Goal: Task Accomplishment & Management: Use online tool/utility

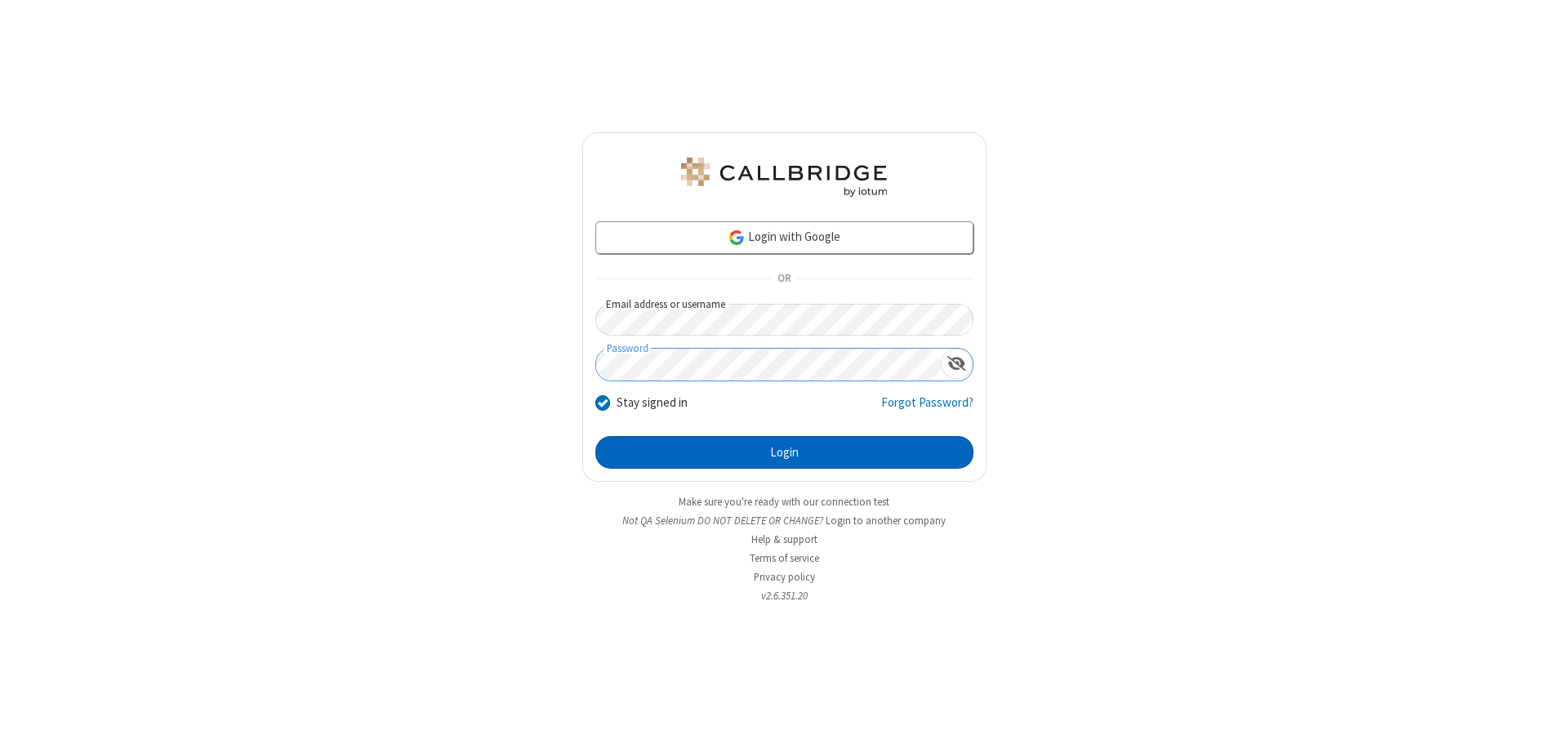
click at [784, 453] on button "Login" at bounding box center [784, 453] width 378 height 33
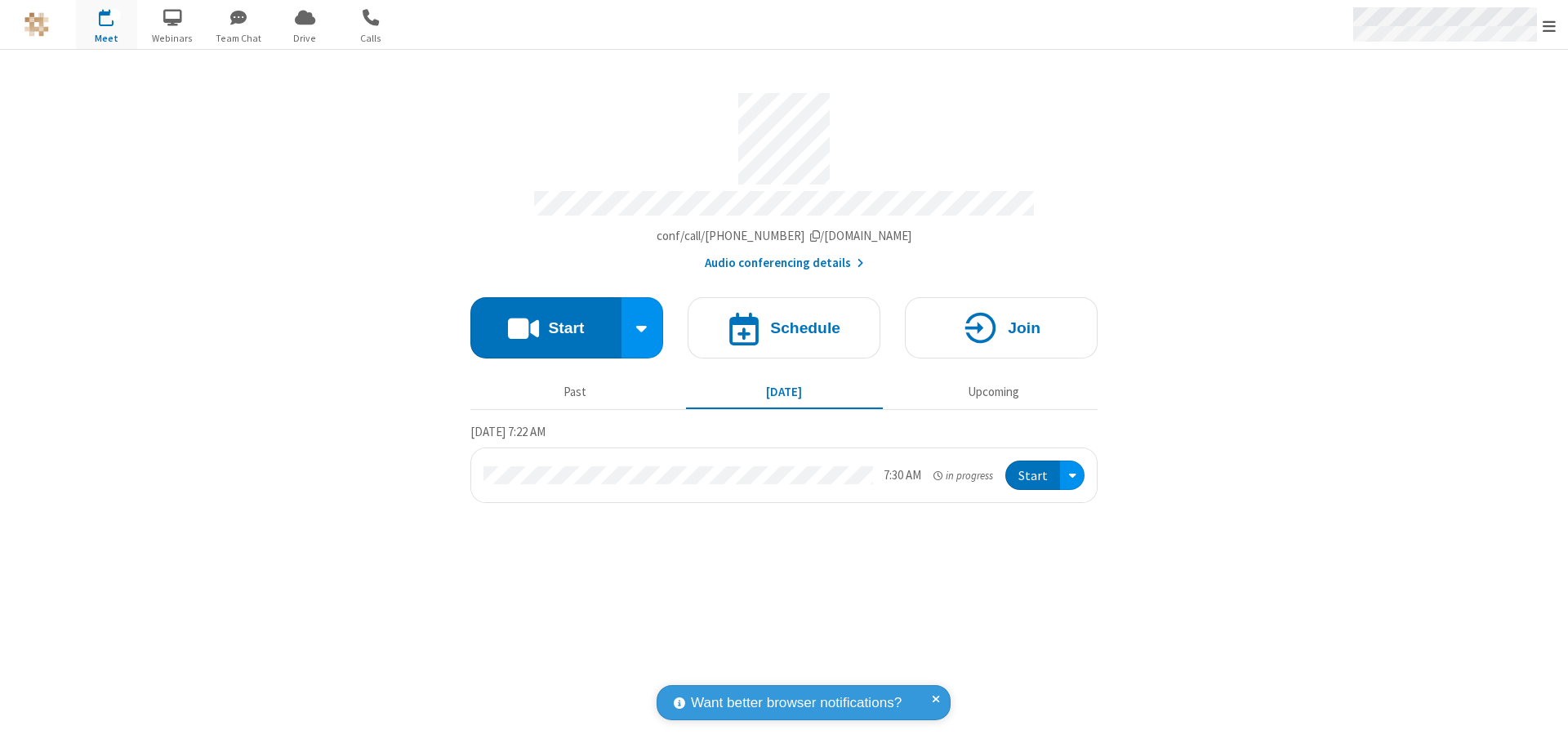
click at [1549, 26] on span "Open menu" at bounding box center [1549, 27] width 13 height 16
click at [305, 37] on span "Drive" at bounding box center [305, 38] width 61 height 15
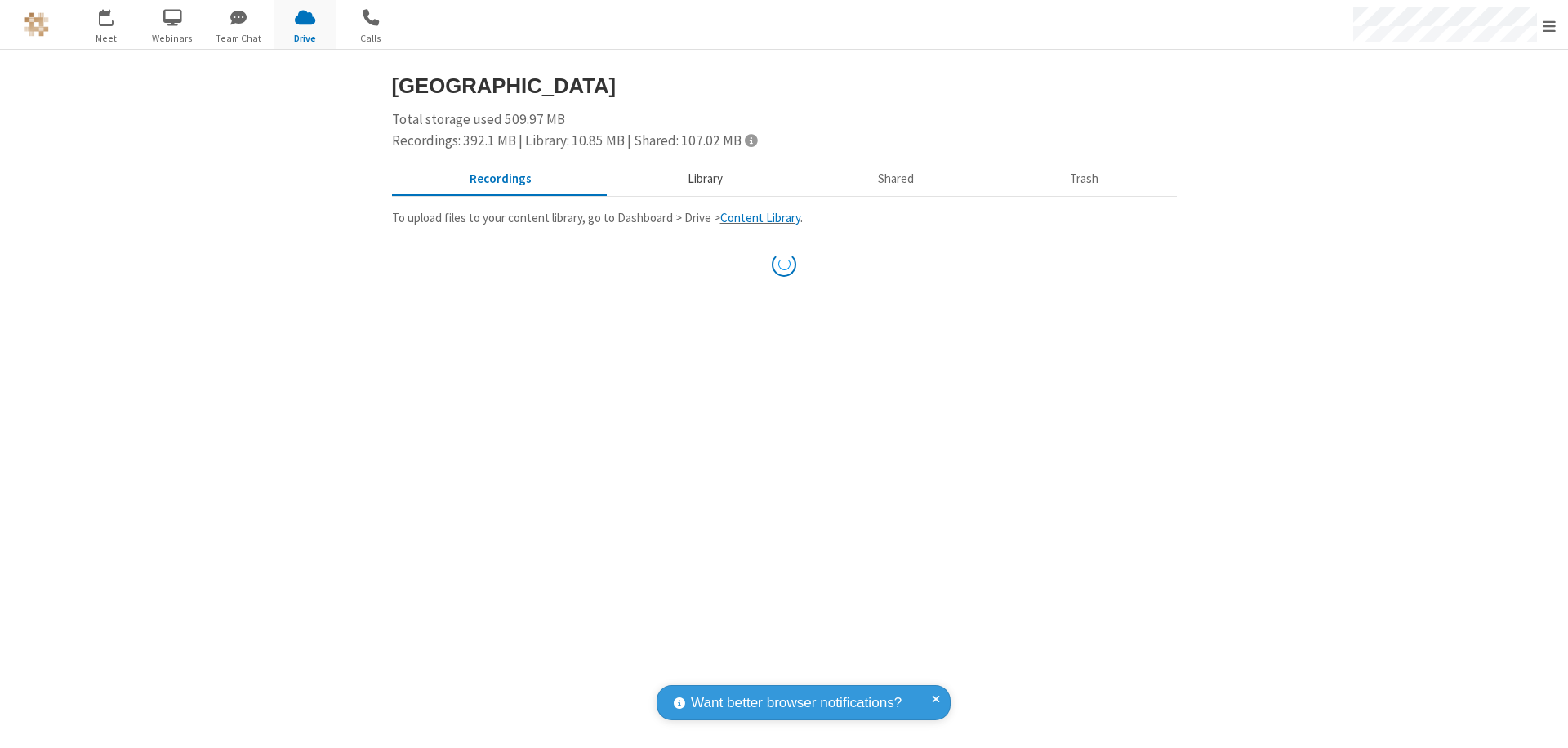
click at [703, 178] on button "Library" at bounding box center [704, 179] width 191 height 31
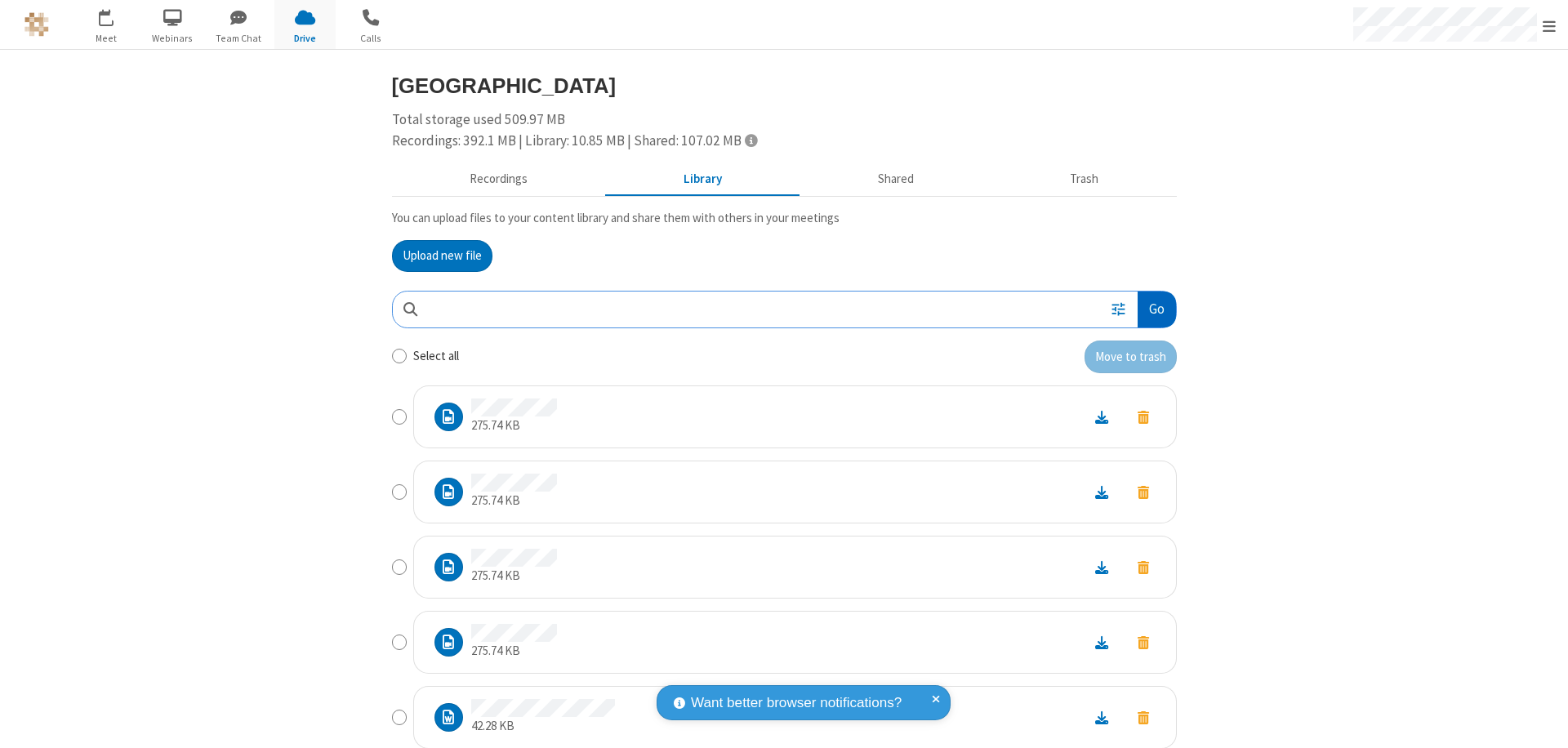
click at [1150, 308] on button "Go" at bounding box center [1155, 310] width 38 height 37
click at [435, 255] on button "Upload new file" at bounding box center [442, 256] width 101 height 33
